Goal: Transaction & Acquisition: Purchase product/service

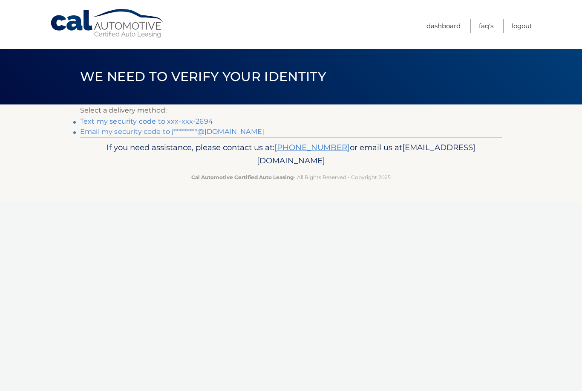
click at [201, 117] on link "Text my security code to xxx-xxx-2694" at bounding box center [146, 121] width 133 height 8
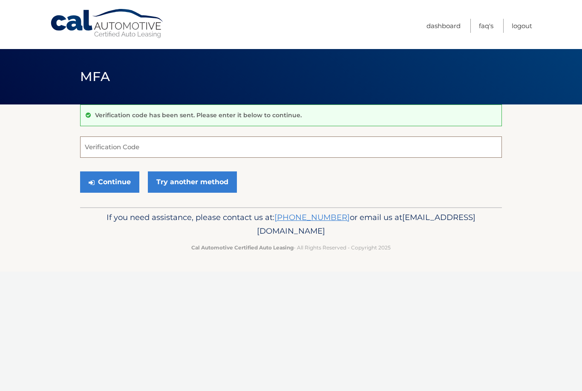
click at [133, 146] on input "Verification Code" at bounding box center [291, 146] width 422 height 21
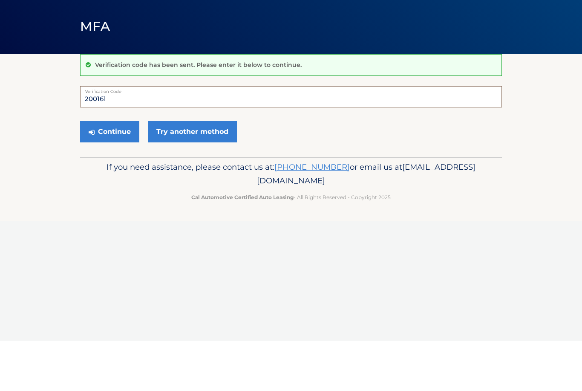
type input "200161"
click at [108, 171] on button "Continue" at bounding box center [109, 181] width 59 height 21
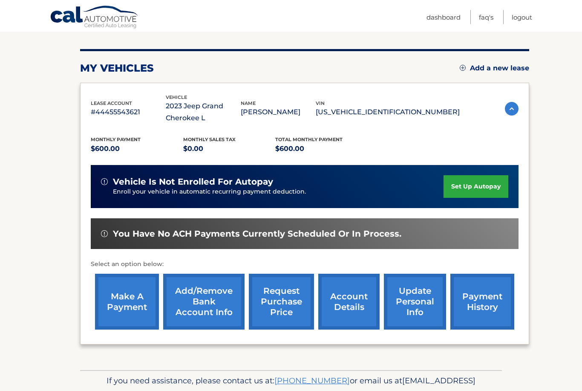
scroll to position [108, 0]
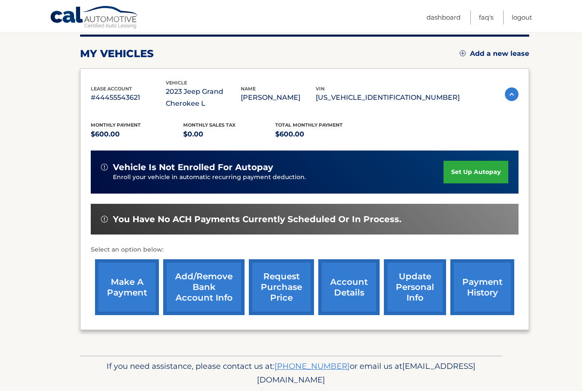
click at [125, 281] on link "make a payment" at bounding box center [127, 287] width 64 height 56
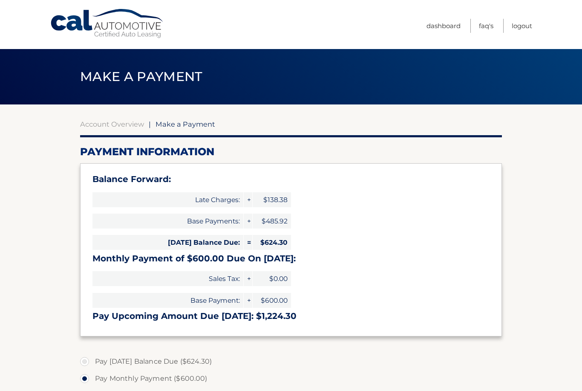
select select "OGZiZmYyMjctZmM2OS00YjU2LWFmNDAtMTRjZjBkMDg3OGQ5"
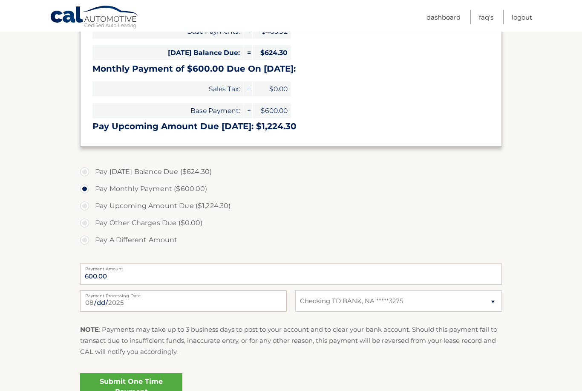
scroll to position [190, 0]
click at [144, 386] on link "Submit One Time Payment" at bounding box center [131, 386] width 102 height 27
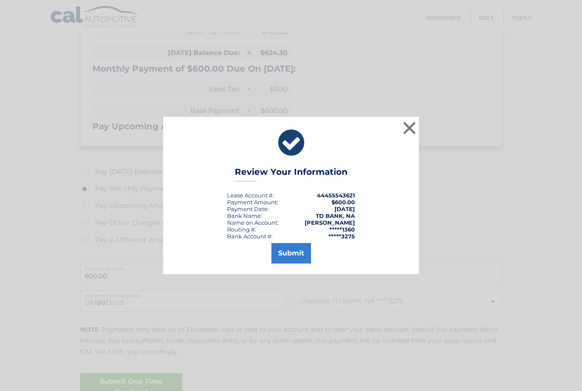
click at [291, 263] on button "Submit" at bounding box center [291, 253] width 40 height 20
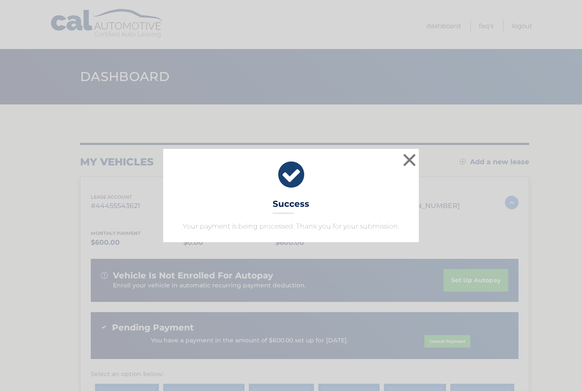
click at [413, 159] on button "×" at bounding box center [409, 159] width 17 height 17
